Goal: Task Accomplishment & Management: Manage account settings

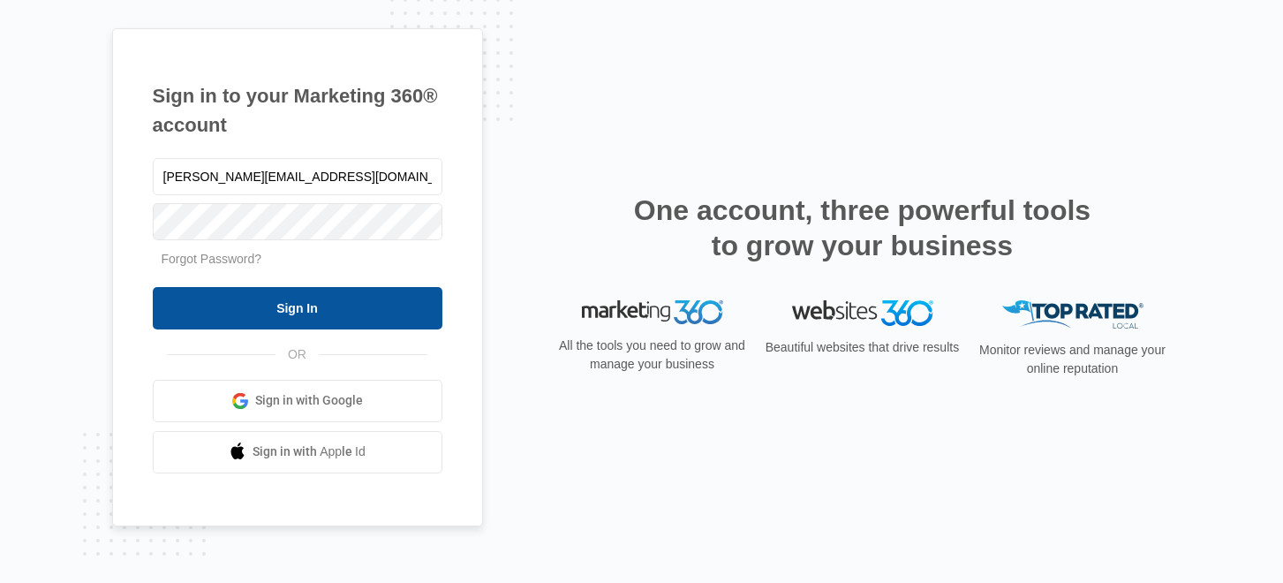
type input "[PERSON_NAME][EMAIL_ADDRESS][DOMAIN_NAME]"
click at [343, 303] on input "Sign In" at bounding box center [298, 308] width 290 height 42
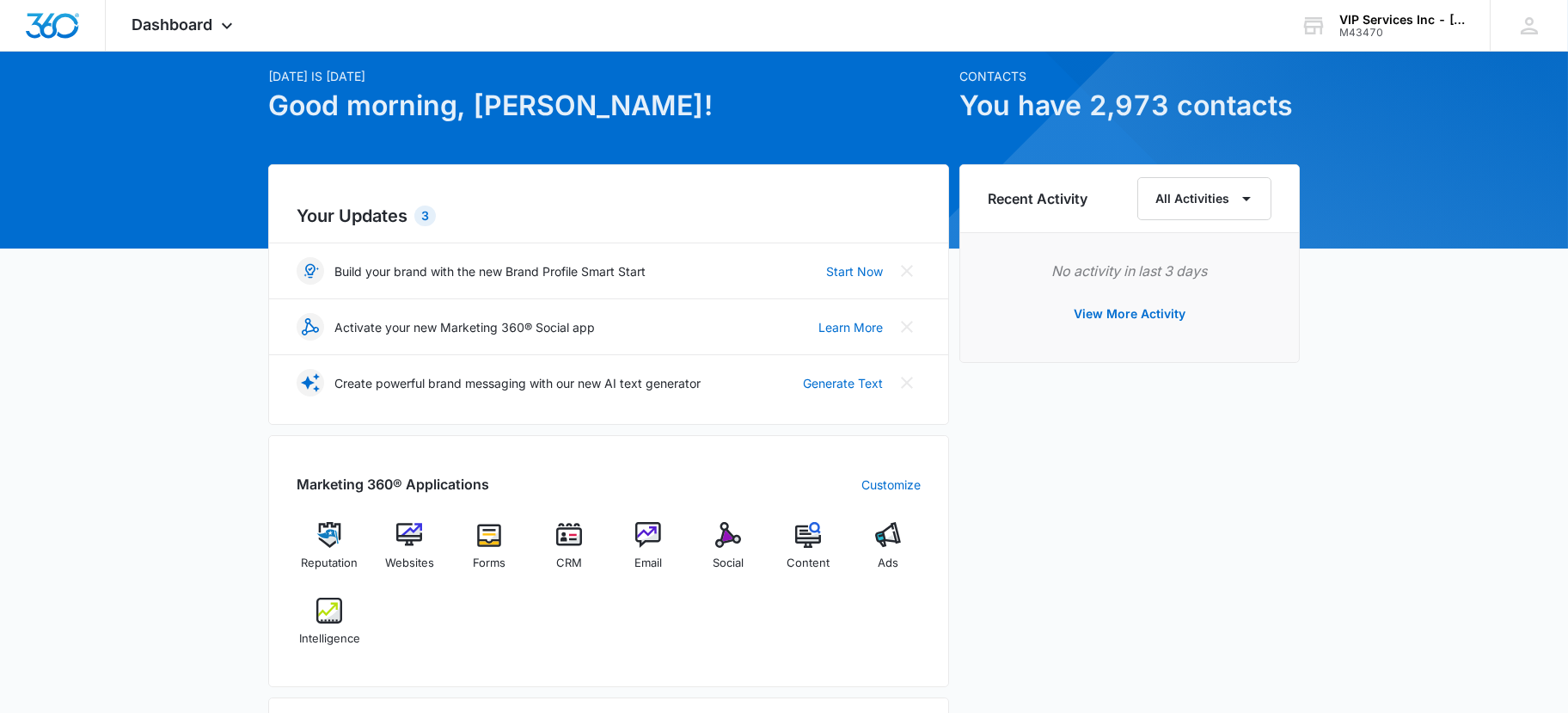
scroll to position [182, 0]
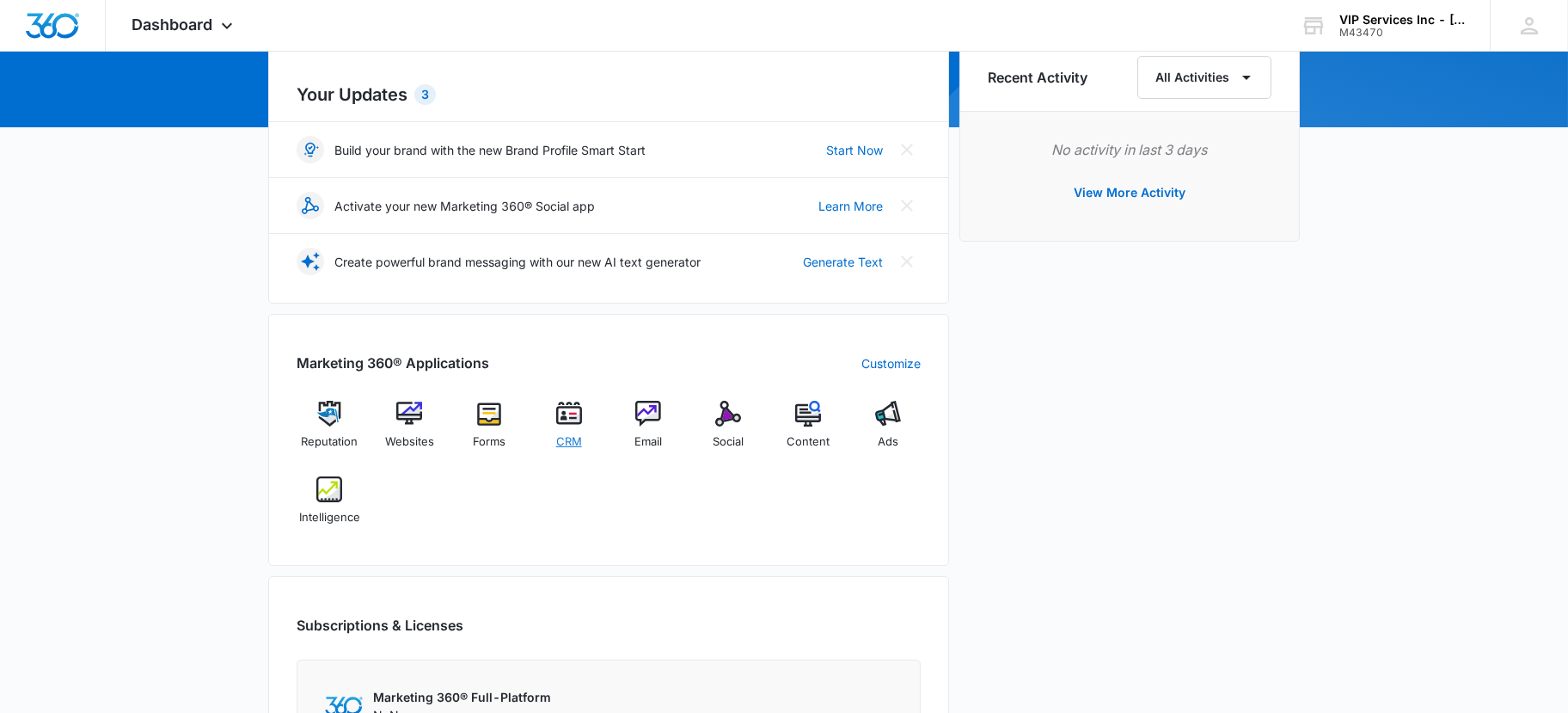
click at [567, 413] on img at bounding box center [569, 413] width 25 height 25
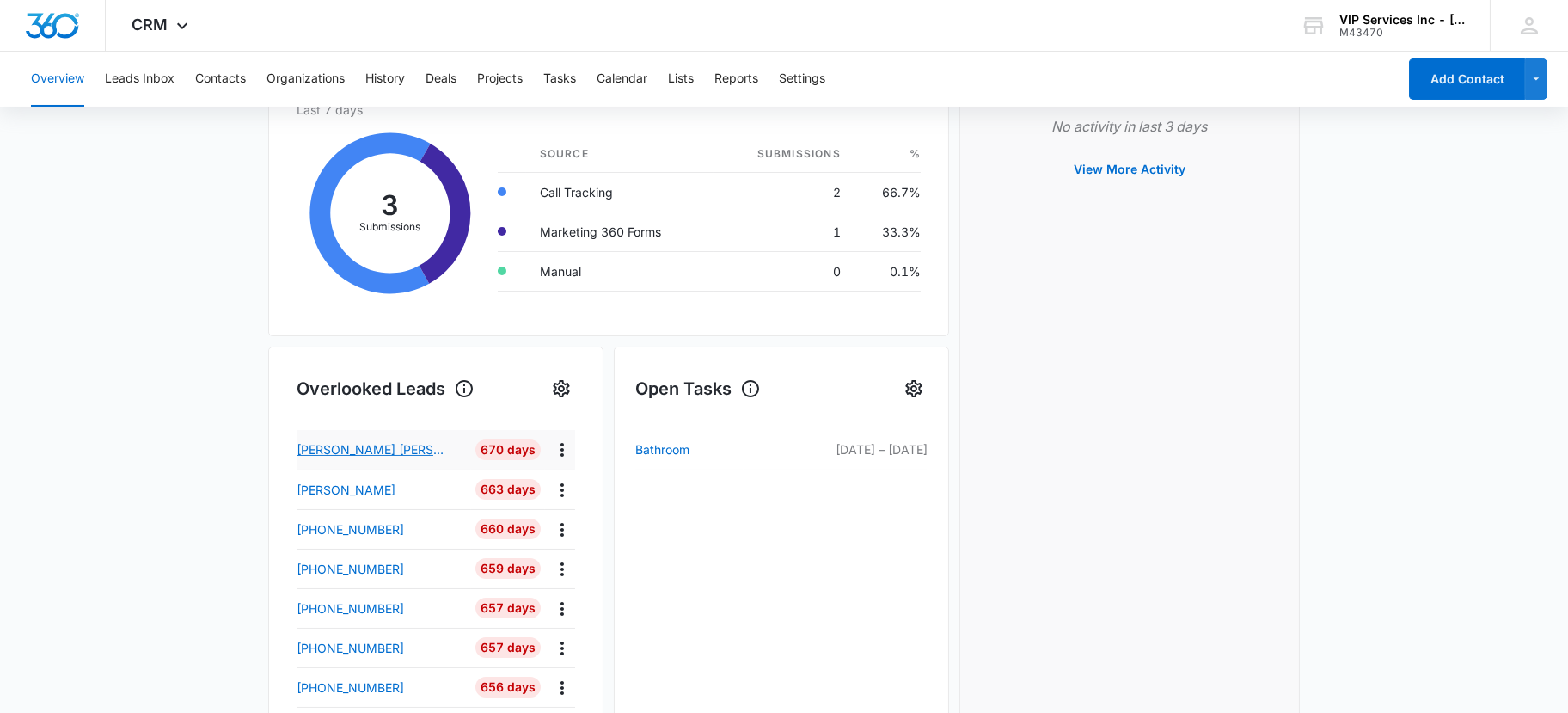
scroll to position [274, 0]
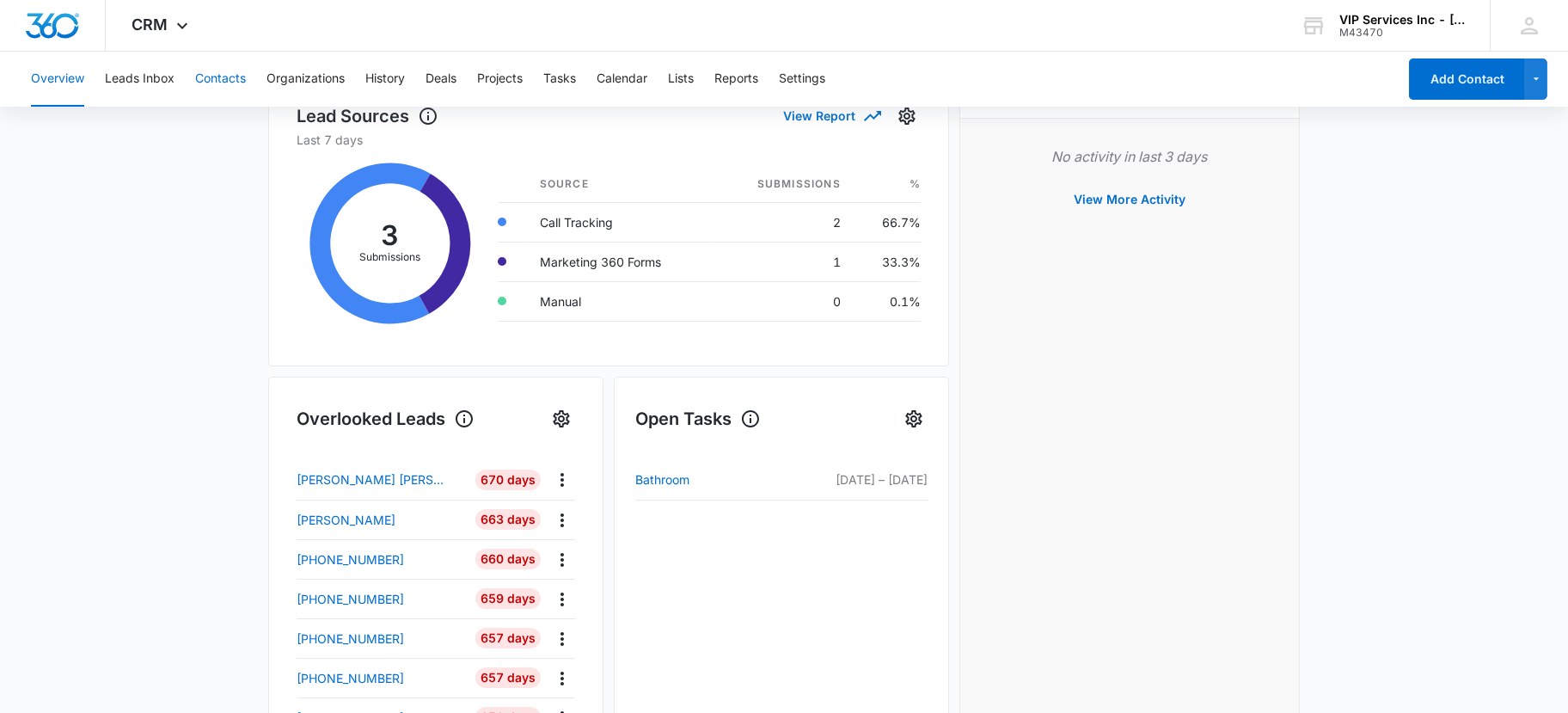
click at [228, 78] on button "Contacts" at bounding box center [220, 79] width 51 height 55
